Goal: Information Seeking & Learning: Check status

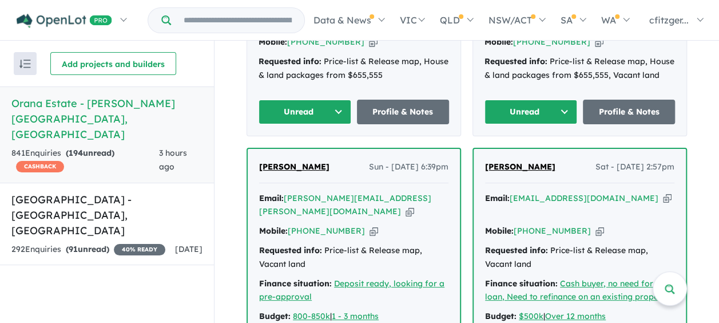
scroll to position [662, 0]
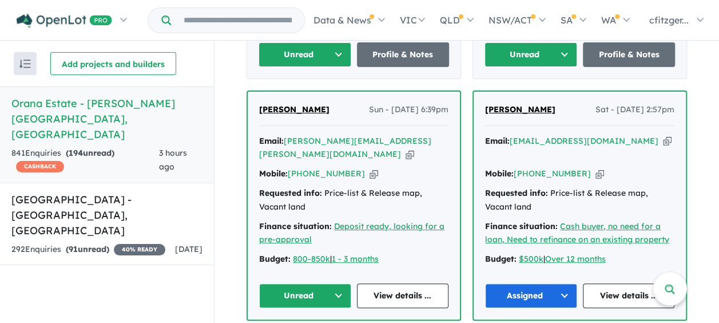
click at [298, 283] on button "Unread" at bounding box center [305, 295] width 92 height 25
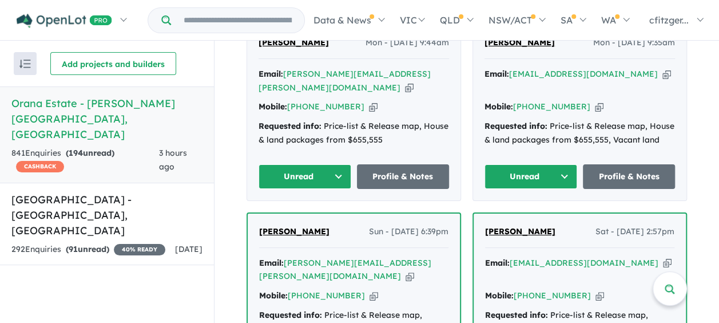
scroll to position [490, 0]
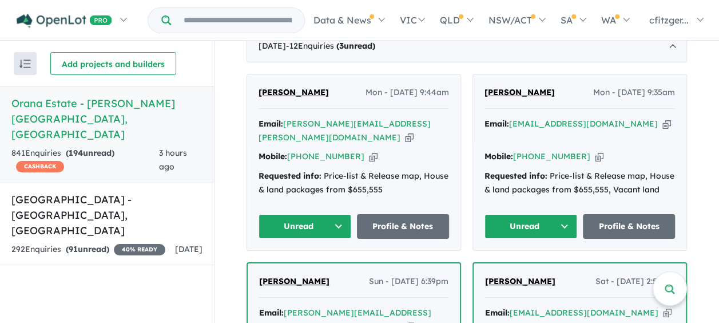
click at [509, 214] on button "Unread" at bounding box center [531, 226] width 93 height 25
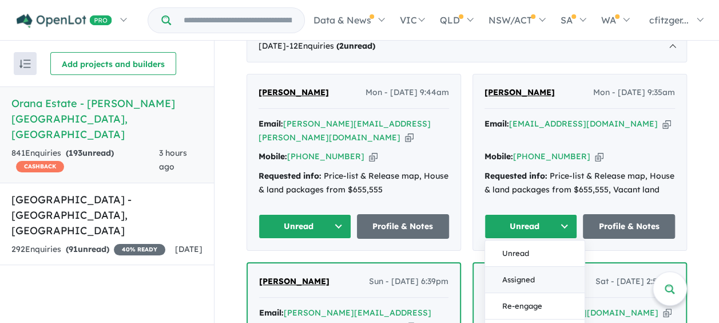
click at [510, 266] on button "Assigned" at bounding box center [535, 279] width 100 height 26
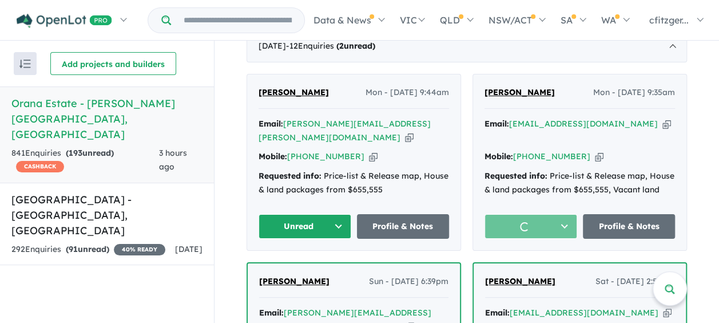
drag, startPoint x: 294, startPoint y: 199, endPoint x: 295, endPoint y: 205, distance: 6.0
click at [294, 214] on button "Unread" at bounding box center [305, 226] width 93 height 25
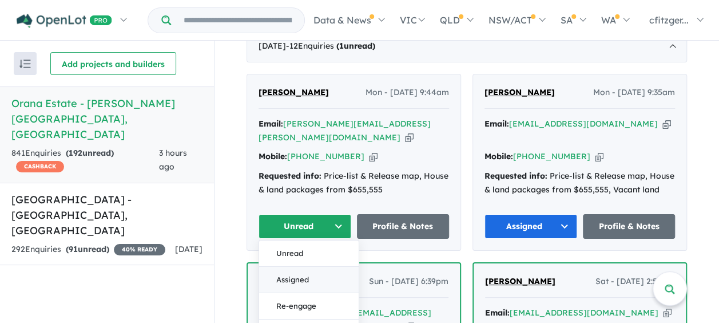
click at [287, 266] on button "Assigned" at bounding box center [309, 279] width 100 height 26
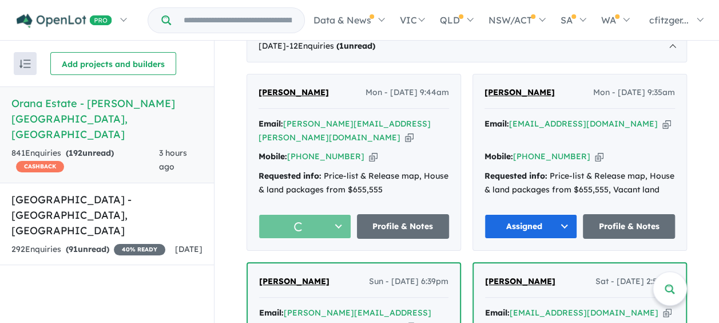
click at [500, 87] on span "Sue Allen" at bounding box center [520, 92] width 70 height 10
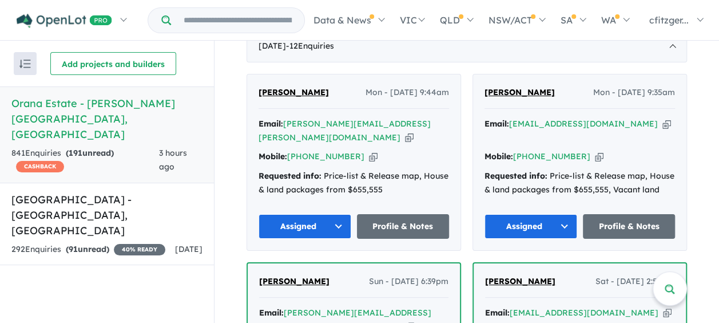
click at [277, 276] on span "[PERSON_NAME]" at bounding box center [294, 281] width 70 height 10
